Goal: Information Seeking & Learning: Learn about a topic

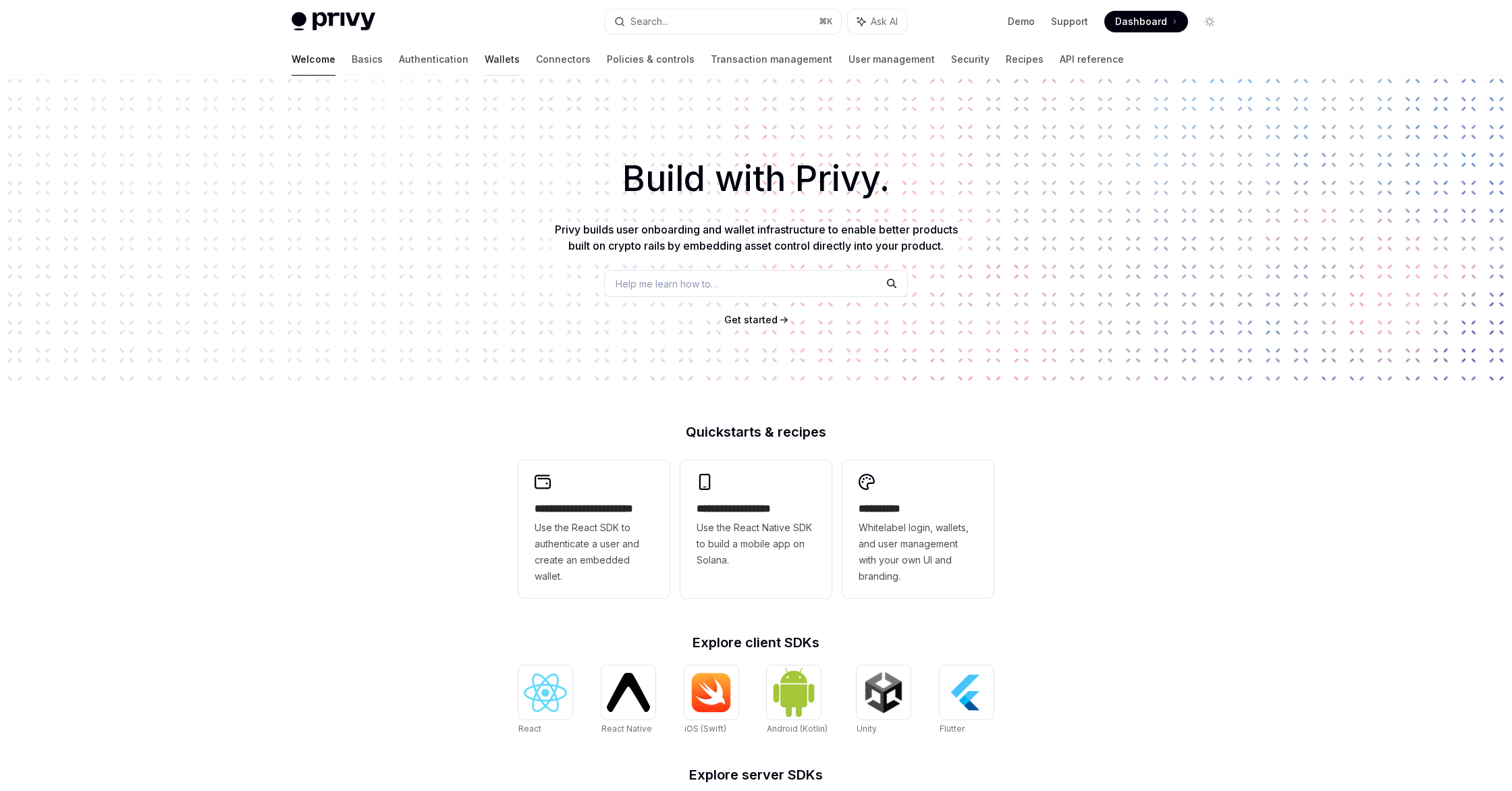
click at [485, 57] on link "Wallets" at bounding box center [502, 59] width 35 height 32
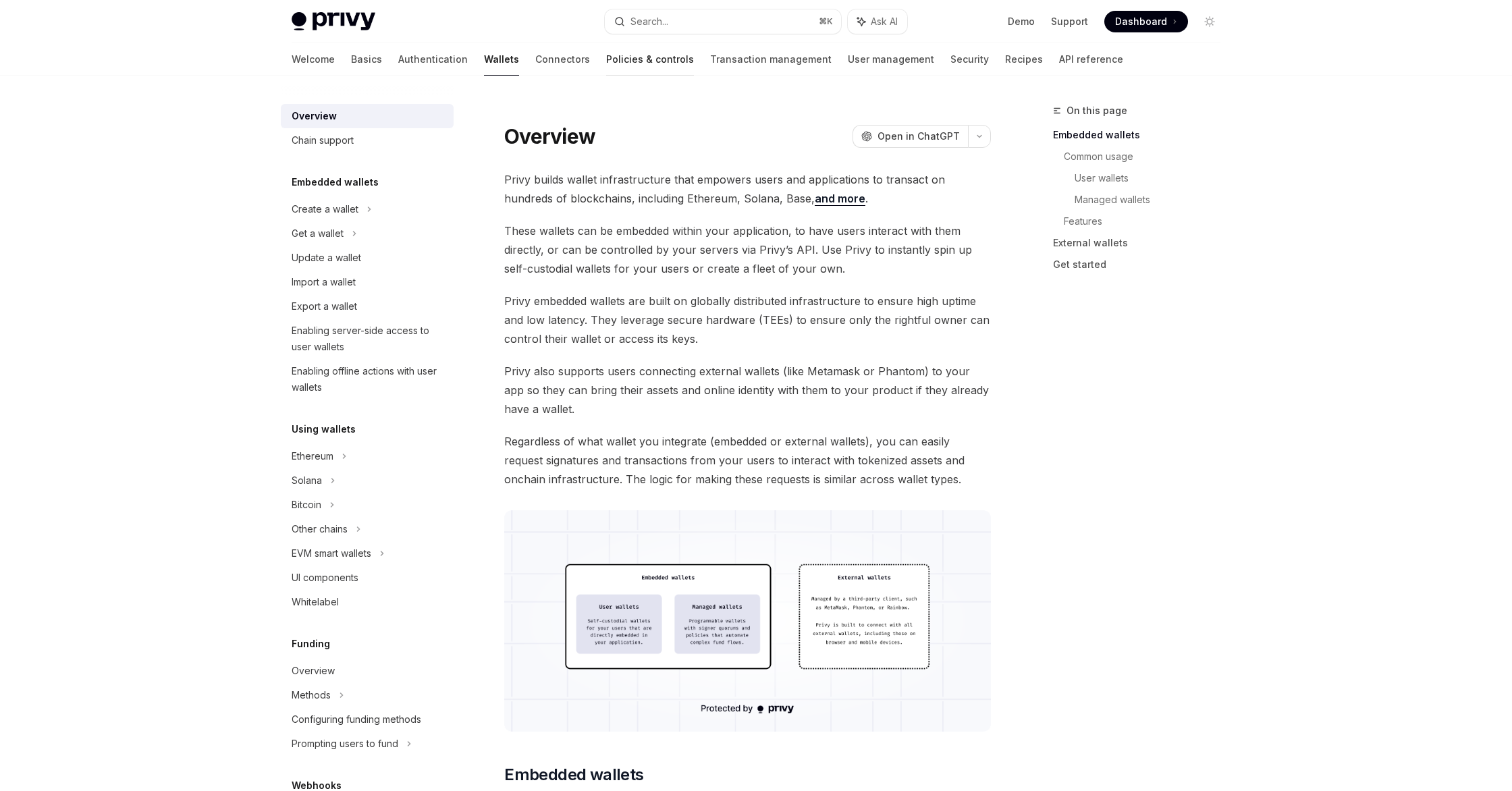
click at [606, 67] on link "Policies & controls" at bounding box center [650, 59] width 88 height 32
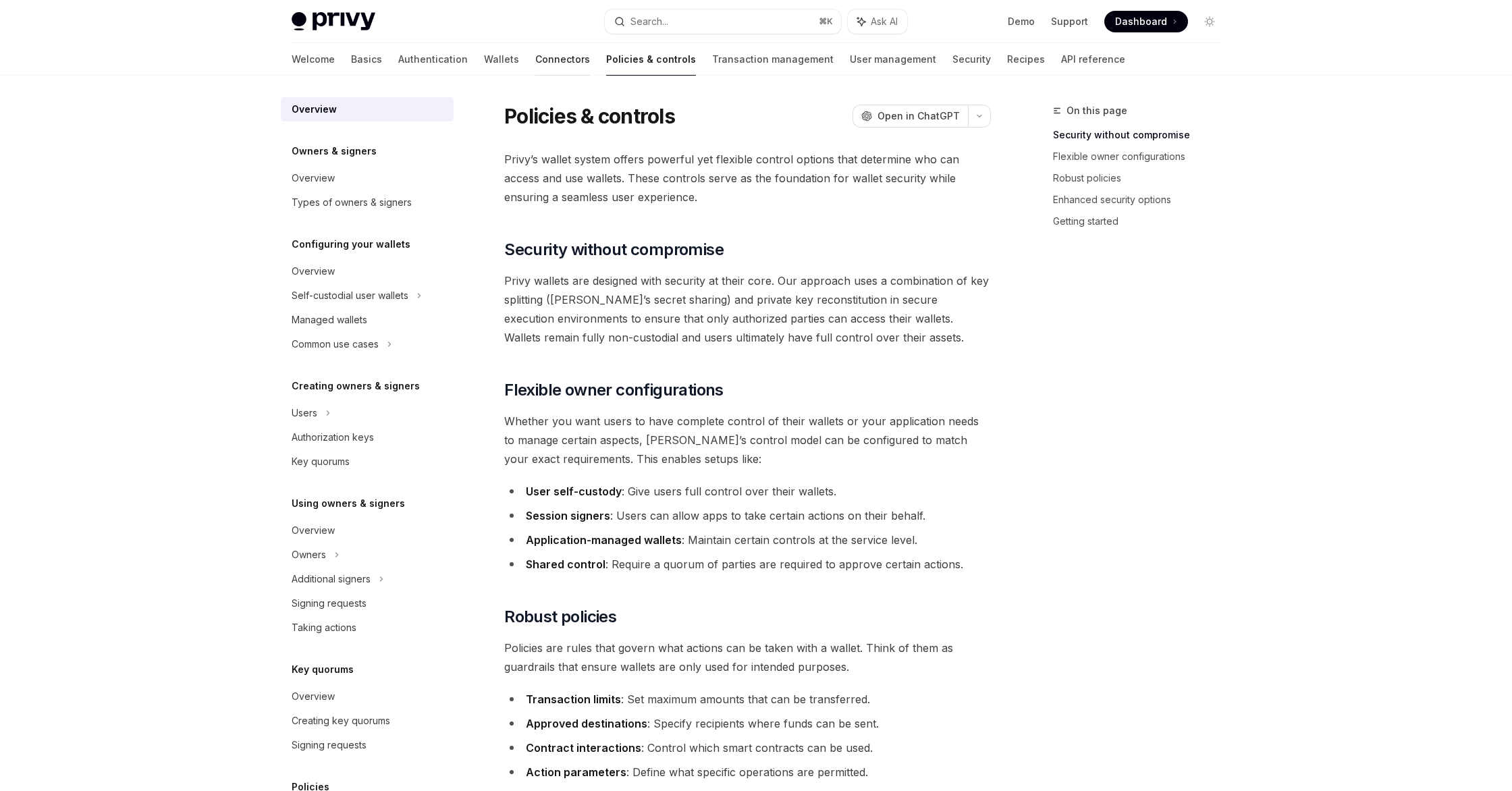
click at [535, 61] on link "Connectors" at bounding box center [563, 59] width 55 height 32
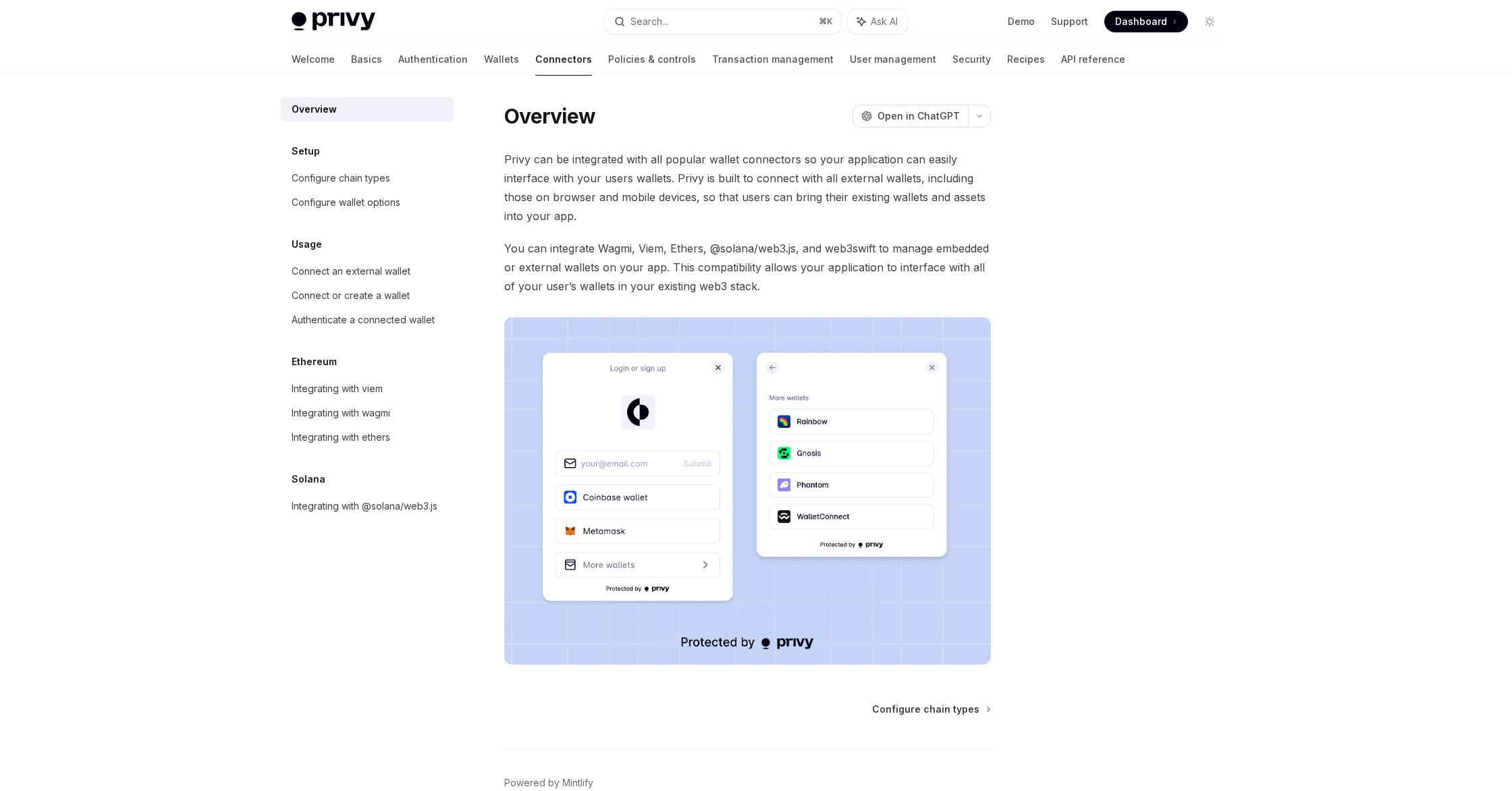
type textarea "*"
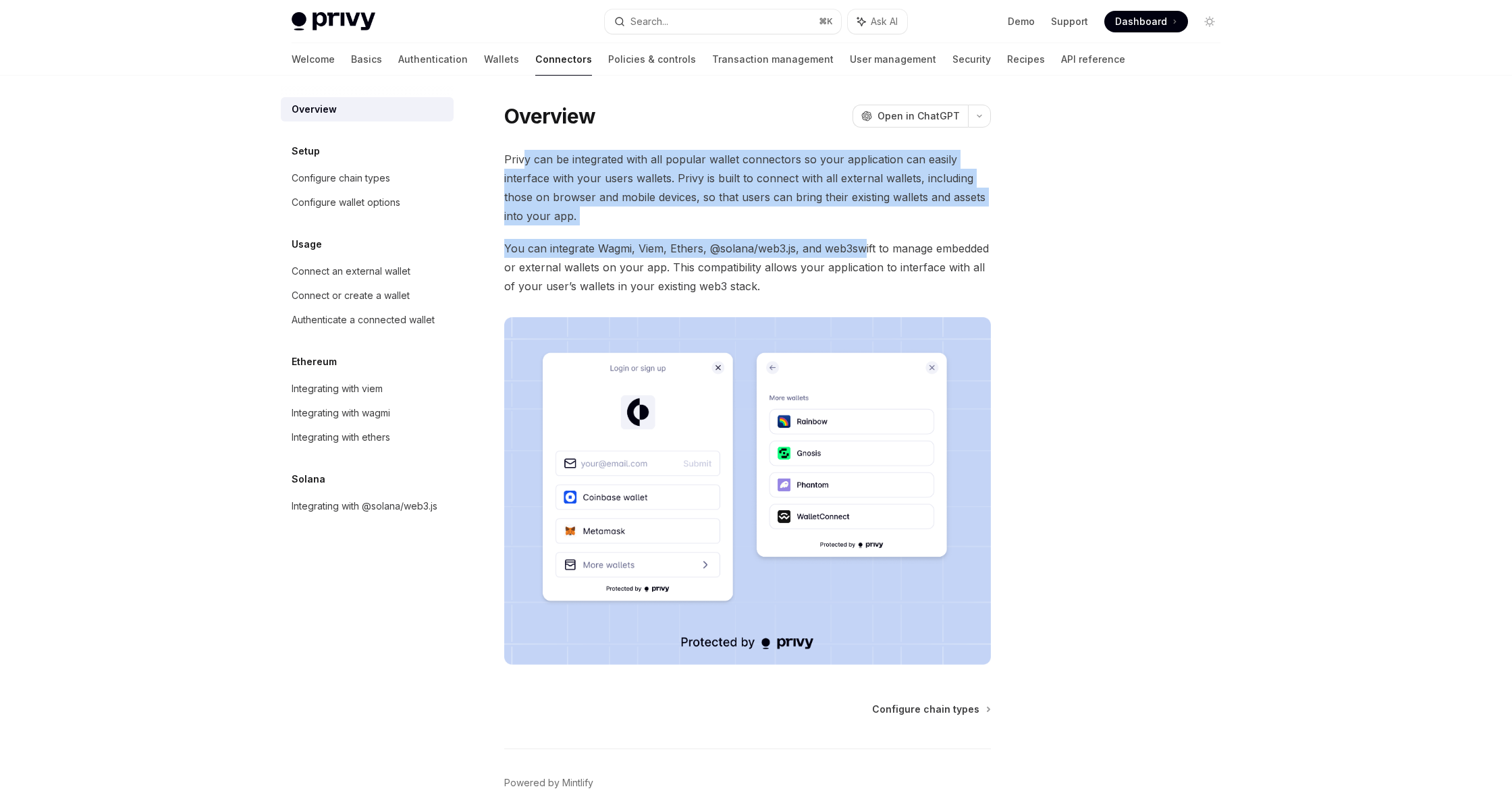
drag, startPoint x: 527, startPoint y: 165, endPoint x: 867, endPoint y: 241, distance: 348.4
click at [867, 241] on div "Privy can be integrated with all popular wallet connectors so your application …" at bounding box center [747, 407] width 487 height 515
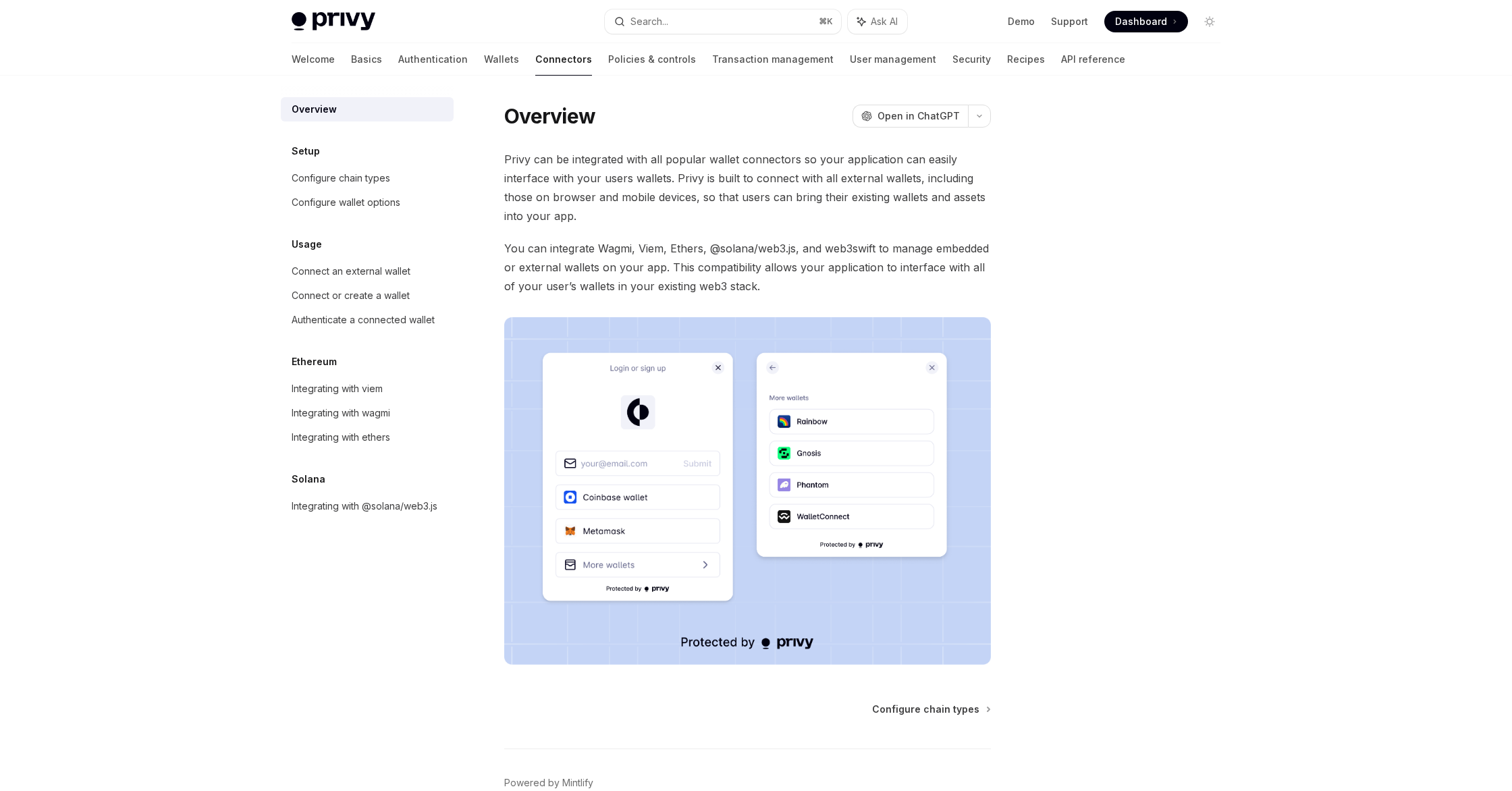
click at [849, 269] on span "You can integrate Wagmi, Viem, Ethers, @solana/web3.js, and web3swift to manage…" at bounding box center [747, 267] width 487 height 57
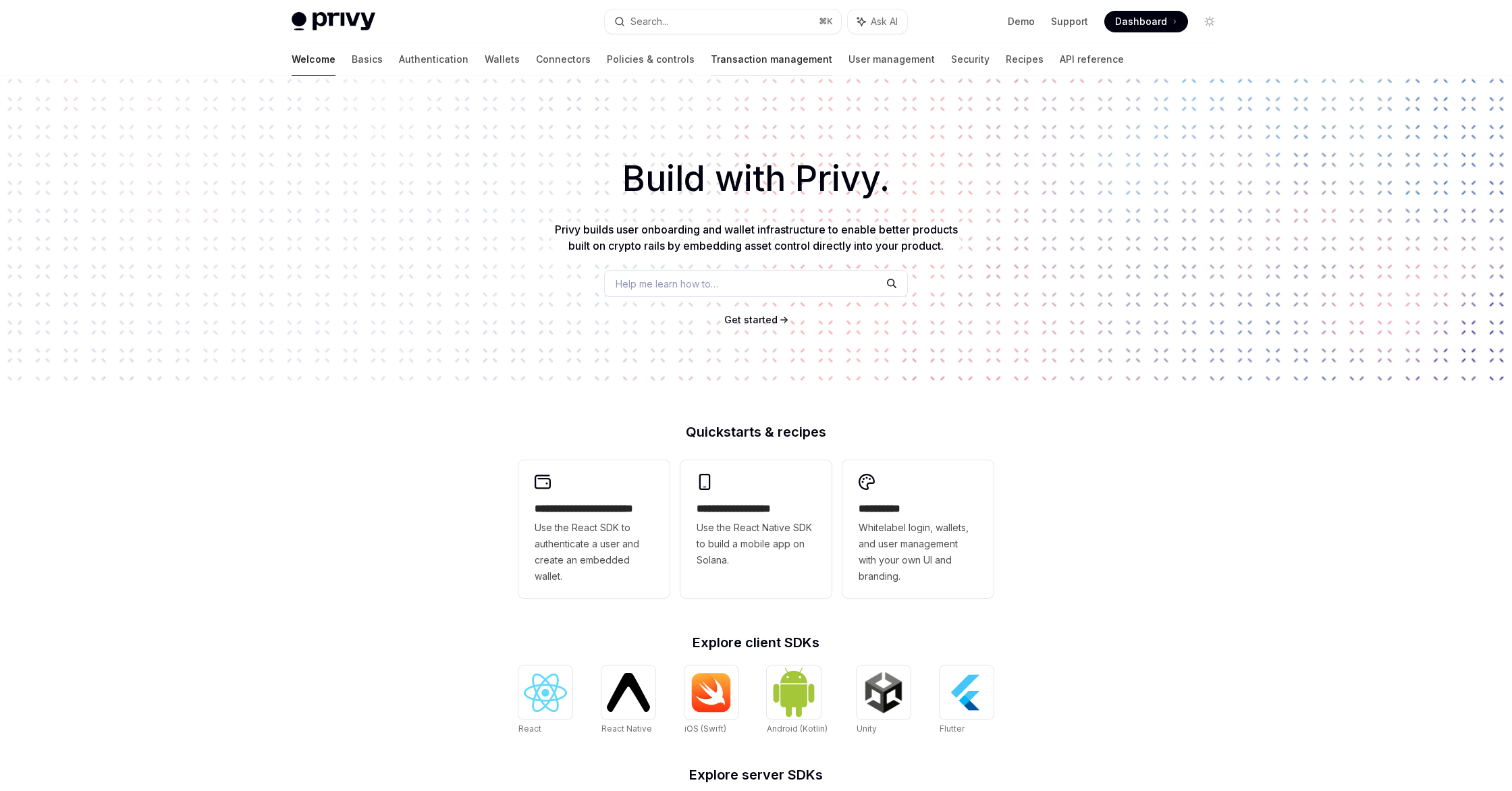
click at [718, 55] on link "Transaction management" at bounding box center [771, 59] width 122 height 32
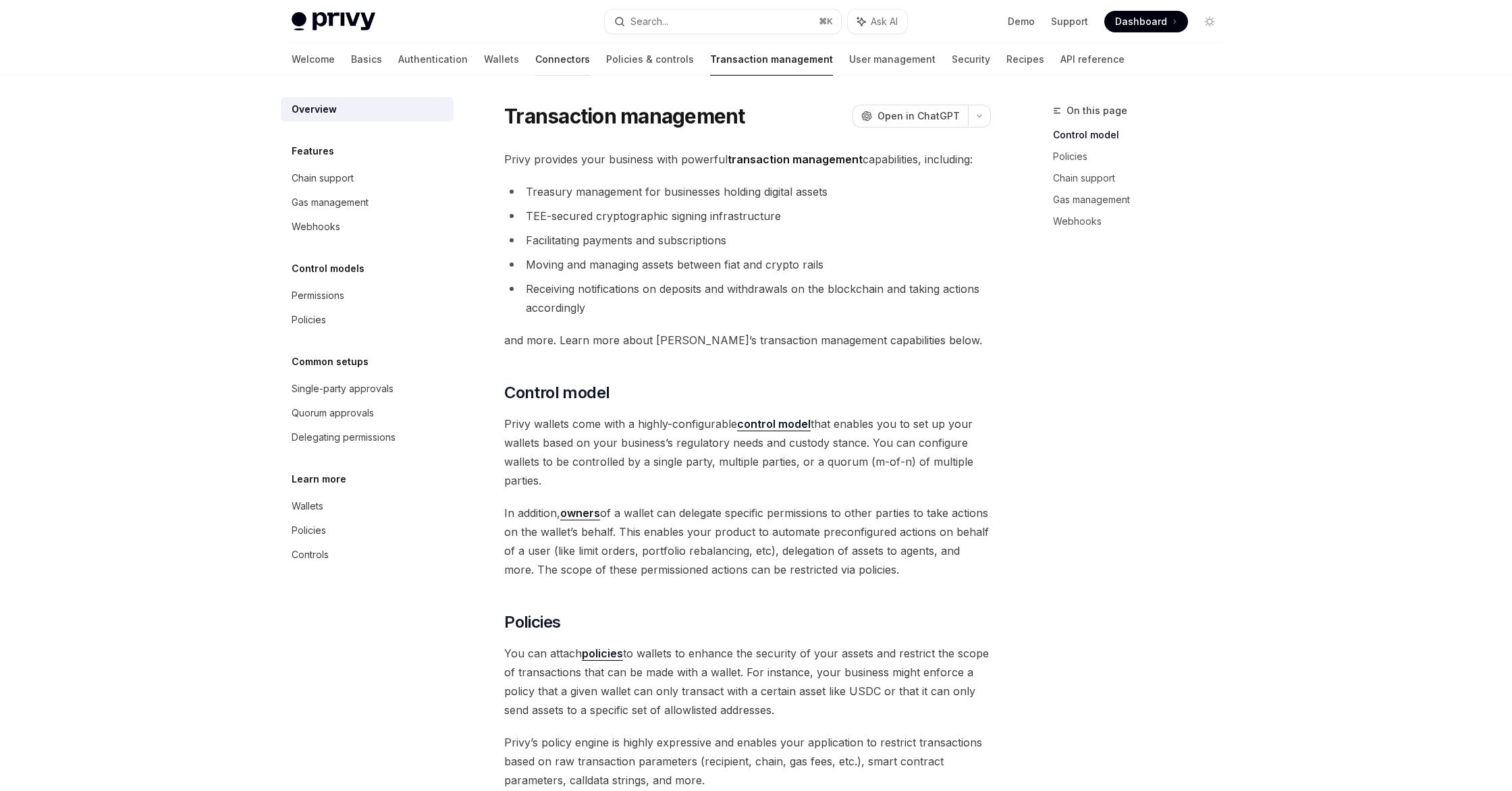
click at [535, 64] on link "Connectors" at bounding box center [563, 59] width 55 height 32
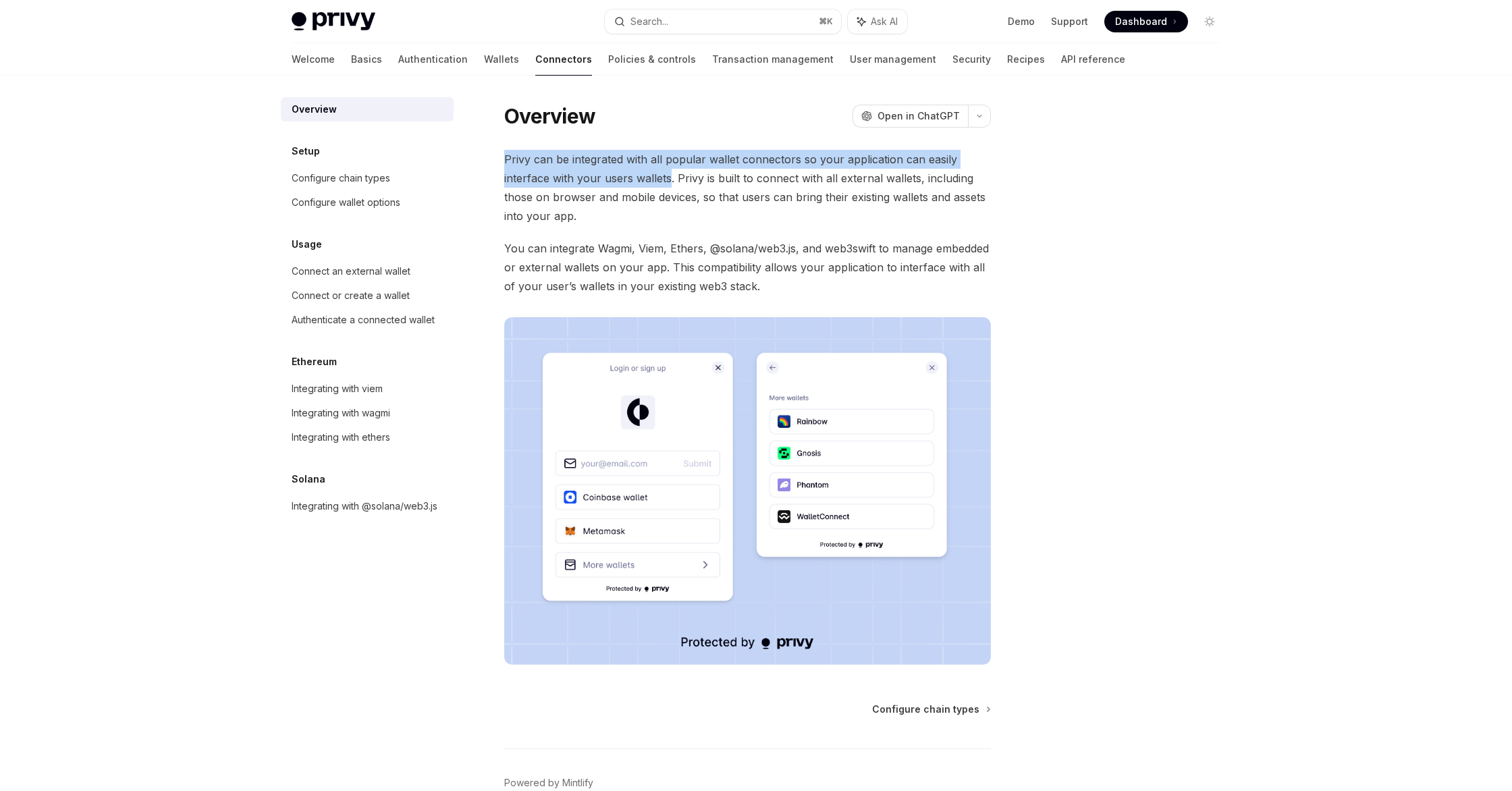
drag, startPoint x: 505, startPoint y: 159, endPoint x: 667, endPoint y: 183, distance: 163.8
click at [667, 183] on span "Privy can be integrated with all popular wallet connectors so your application …" at bounding box center [747, 187] width 487 height 76
click at [667, 205] on span "Privy can be integrated with all popular wallet connectors so your application …" at bounding box center [747, 187] width 487 height 76
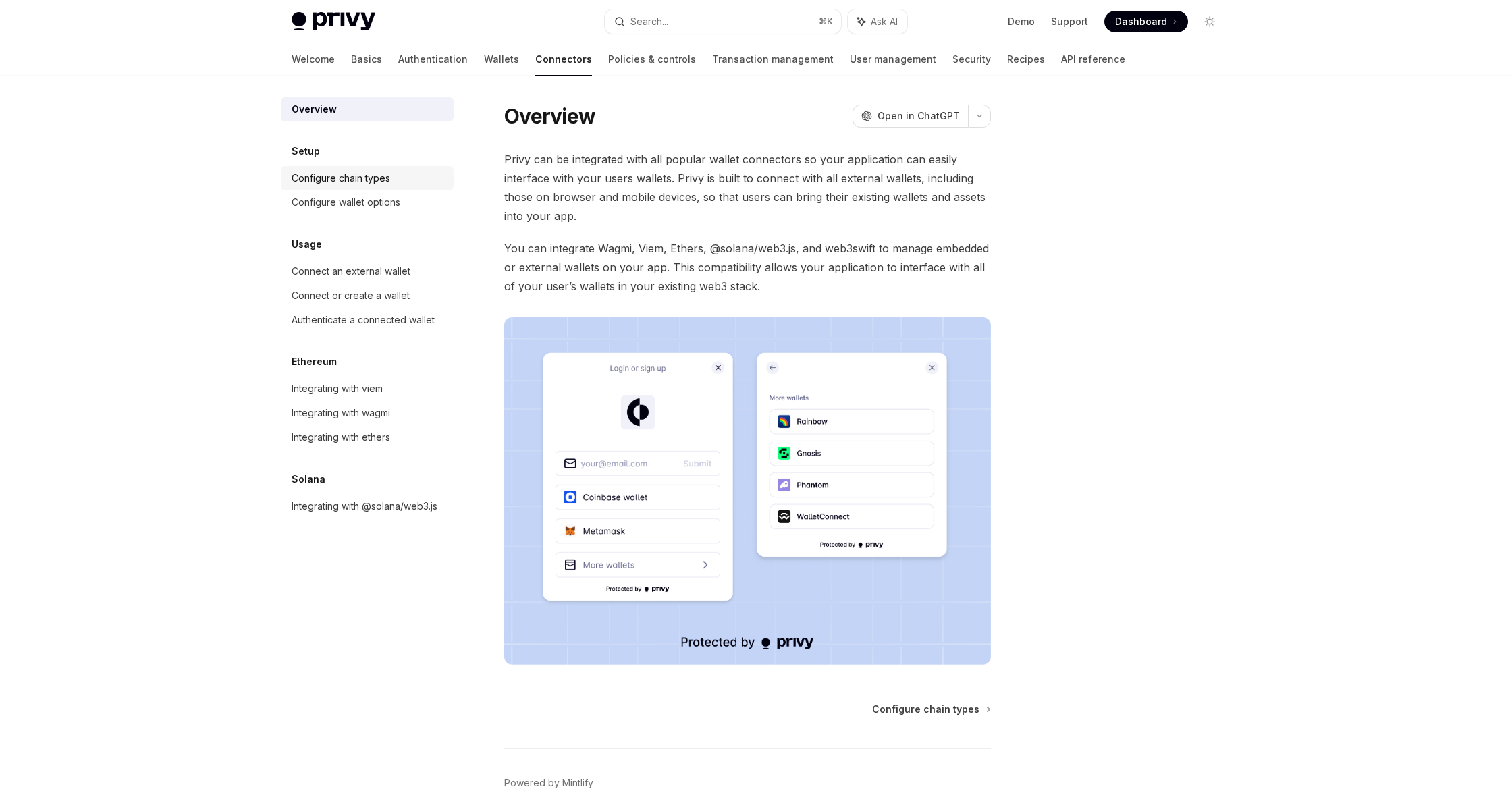
click at [307, 178] on div "Configure chain types" at bounding box center [341, 178] width 98 height 16
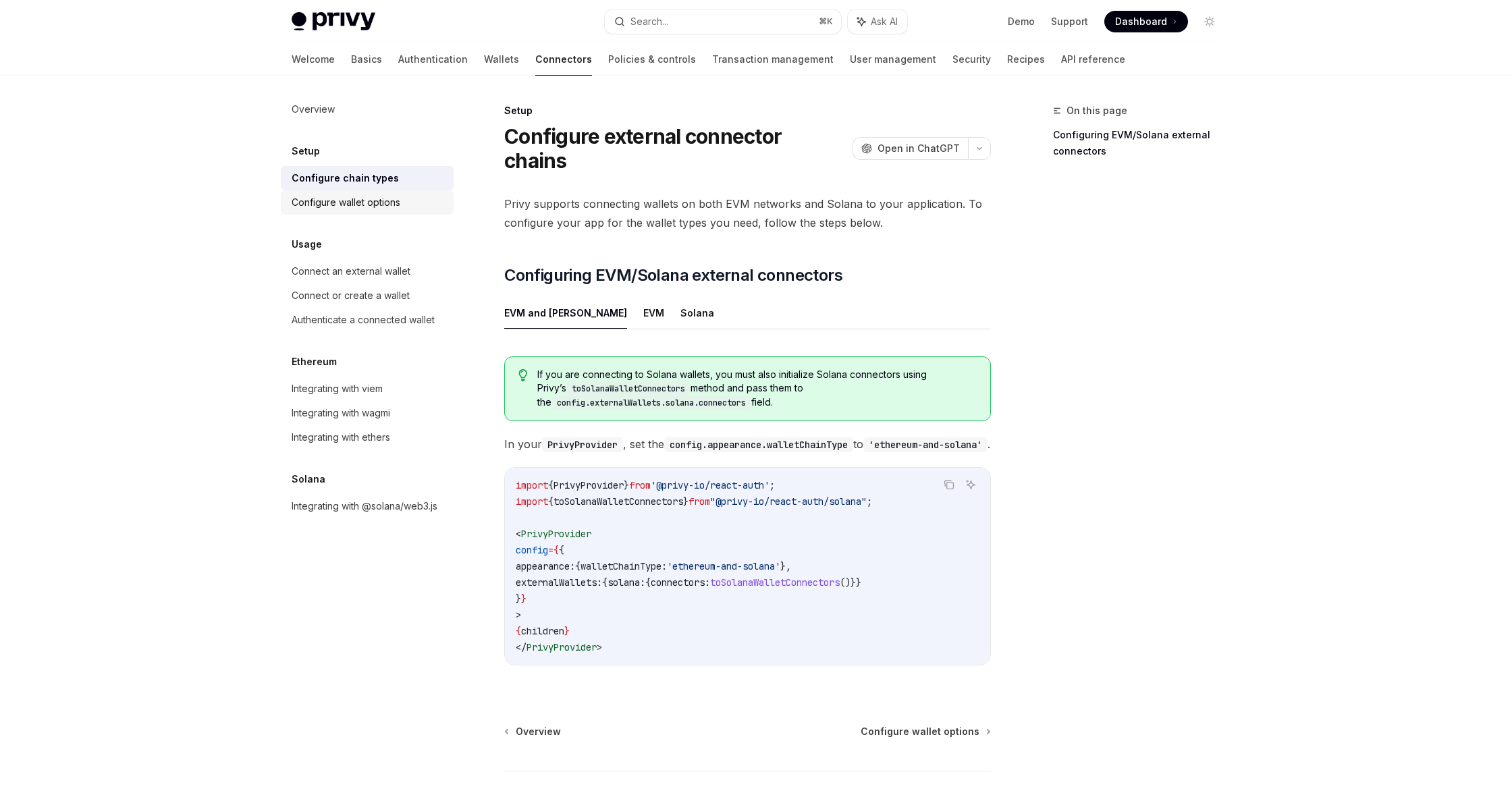
click at [386, 201] on div "Configure wallet options" at bounding box center [345, 202] width 109 height 16
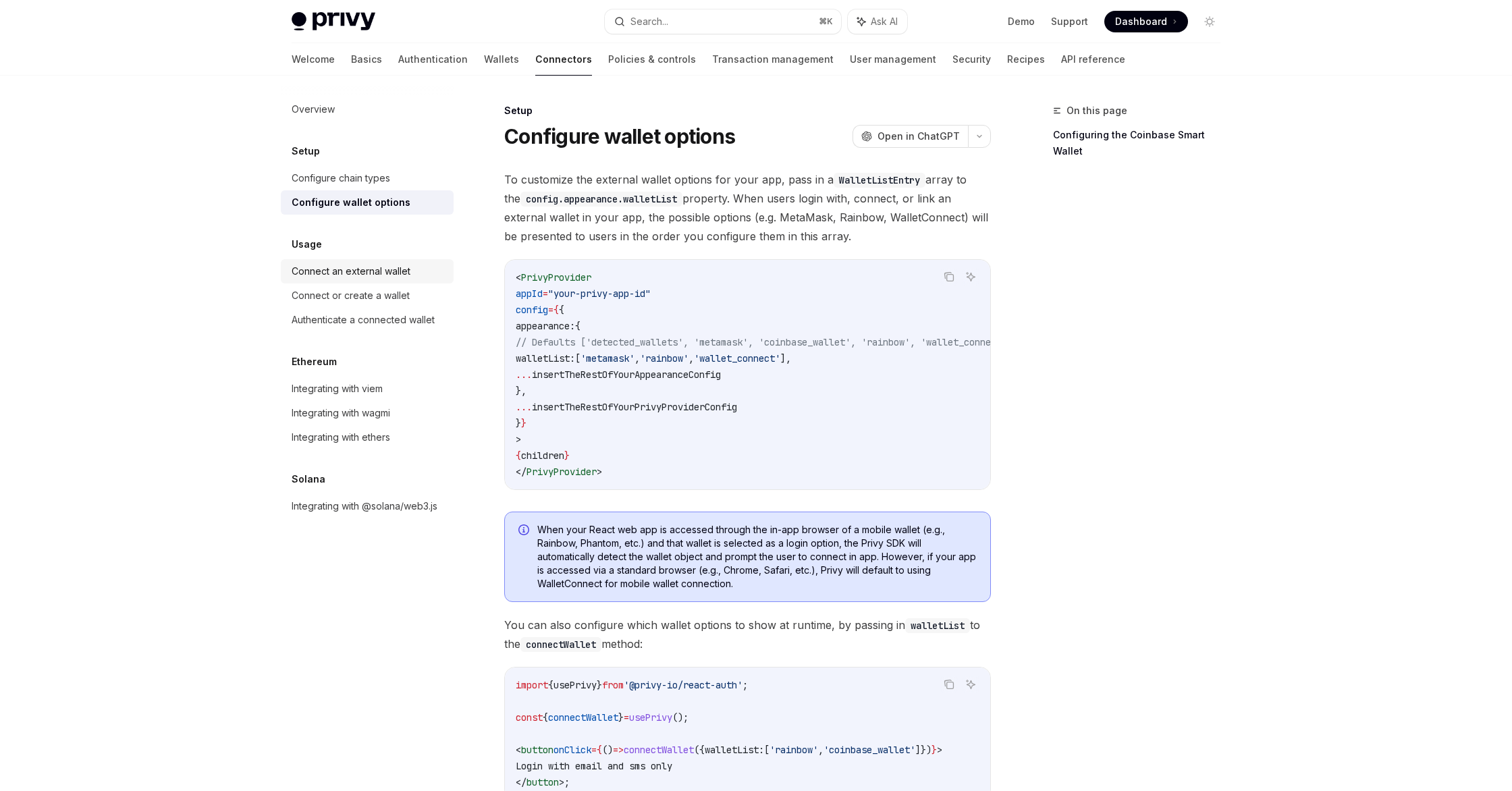
click at [370, 271] on div "Connect an external wallet" at bounding box center [351, 271] width 119 height 16
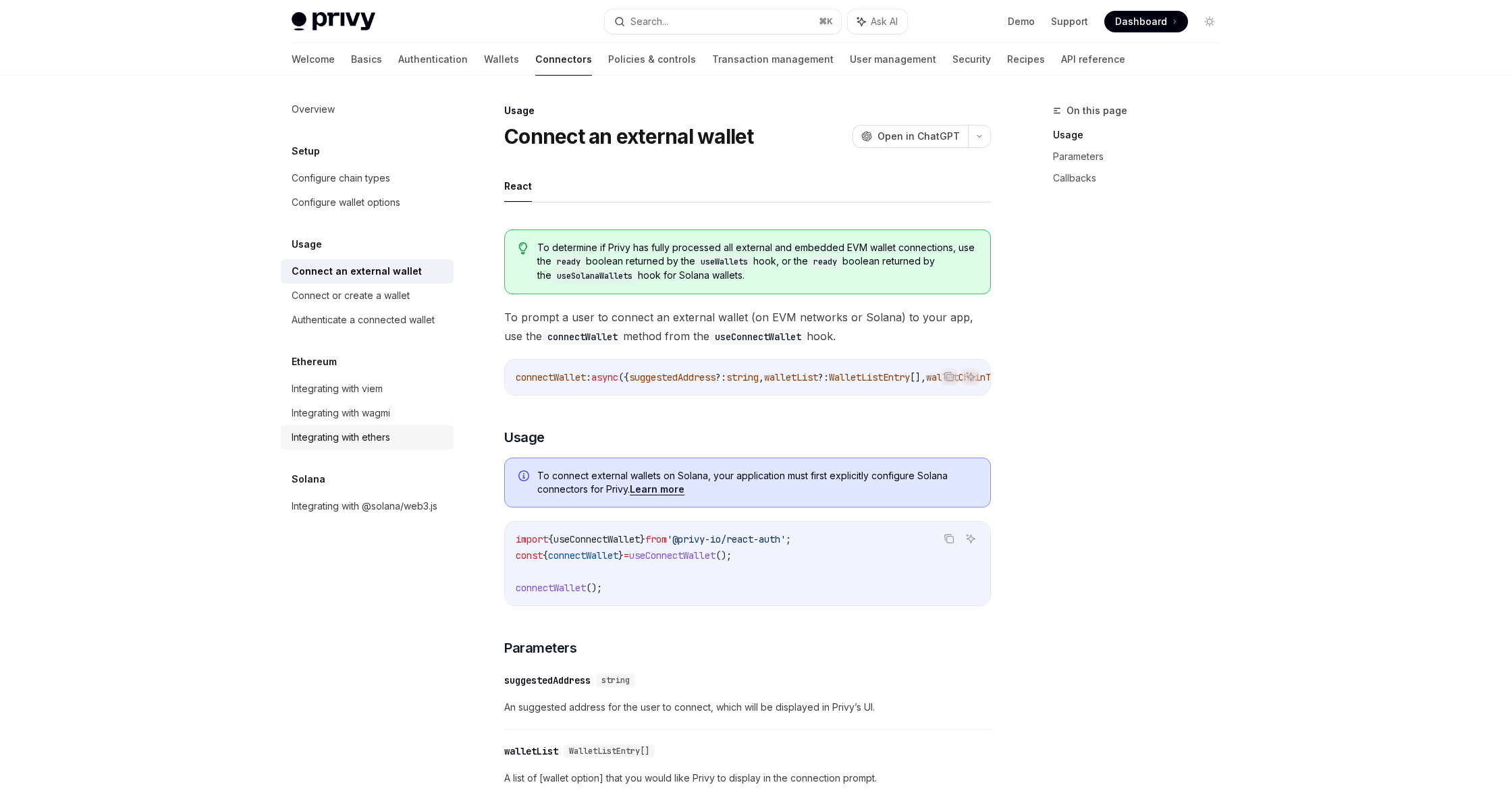
click at [358, 433] on div "Integrating with ethers" at bounding box center [341, 438] width 98 height 16
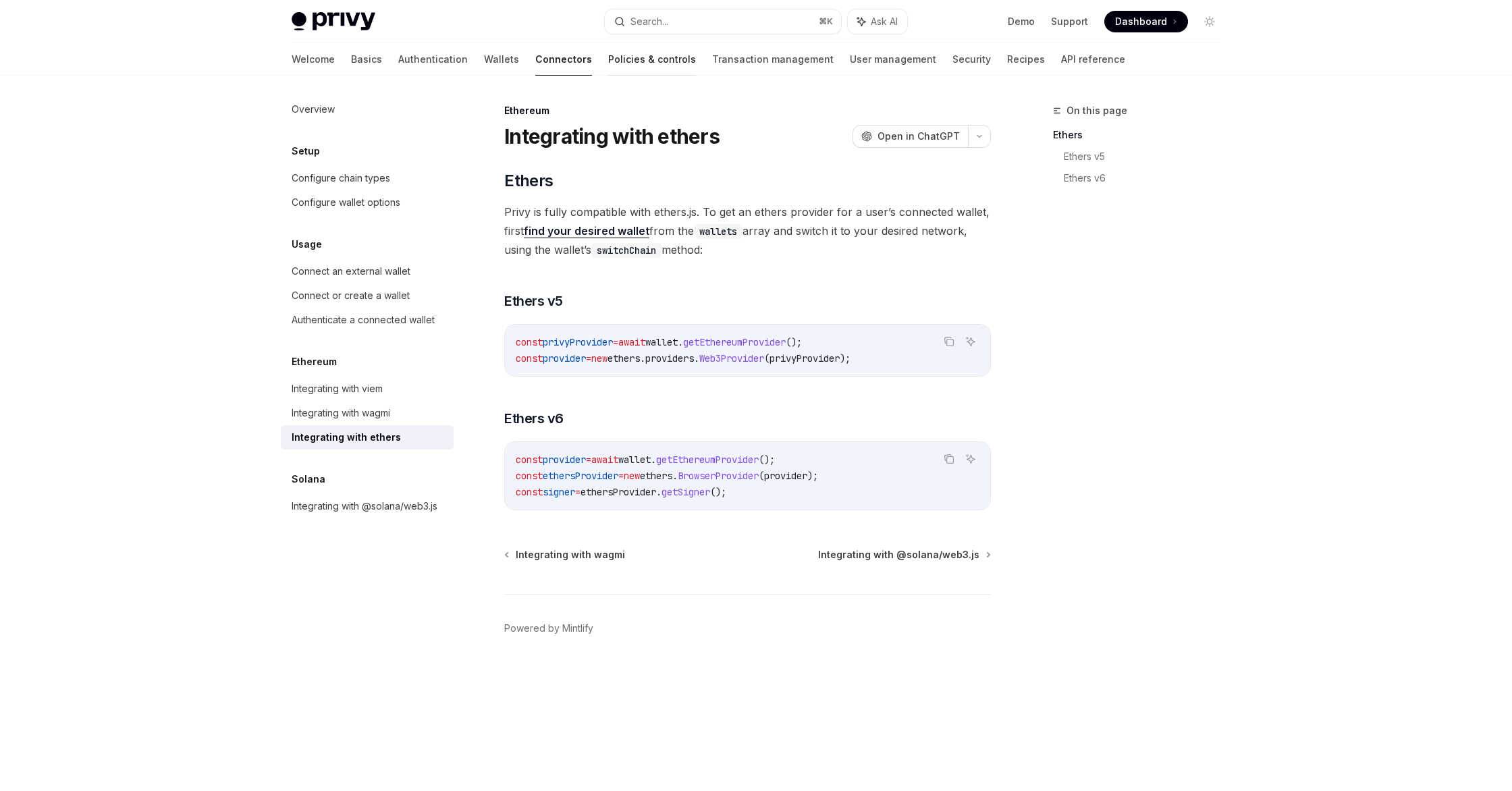
click at [608, 63] on link "Policies & controls" at bounding box center [652, 59] width 88 height 32
type textarea "*"
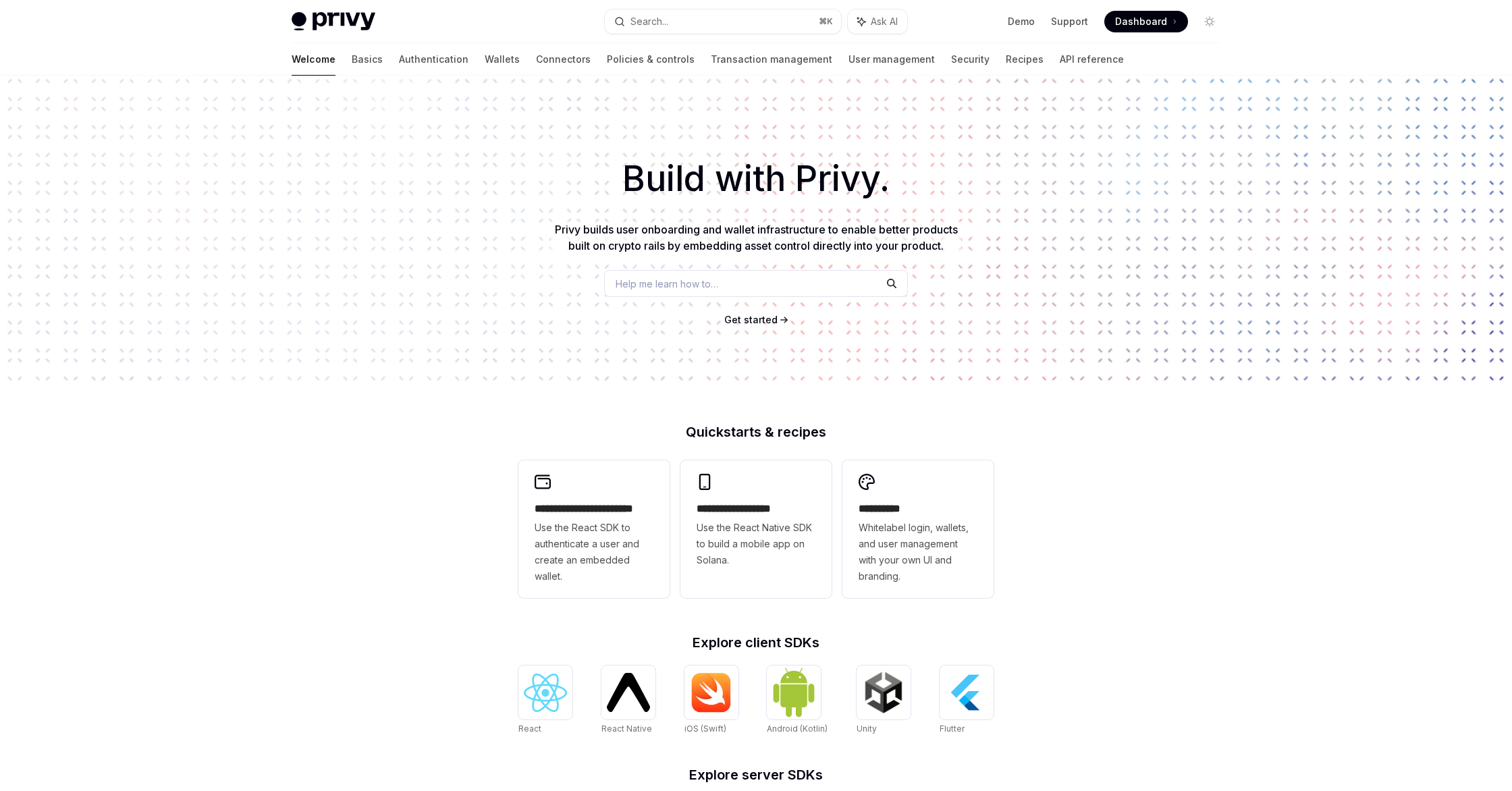
click at [1128, 20] on span "Dashboard" at bounding box center [1141, 22] width 52 height 14
